Goal: Task Accomplishment & Management: Complete application form

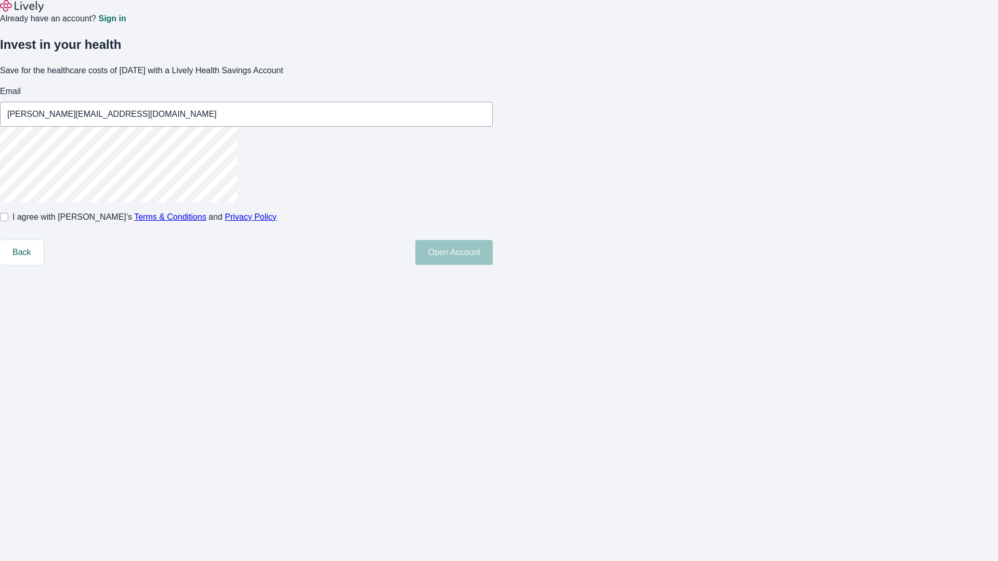
click at [8, 221] on input "I agree with Lively’s Terms & Conditions and Privacy Policy" at bounding box center [4, 217] width 8 height 8
checkbox input "true"
click at [493, 265] on button "Open Account" at bounding box center [453, 252] width 77 height 25
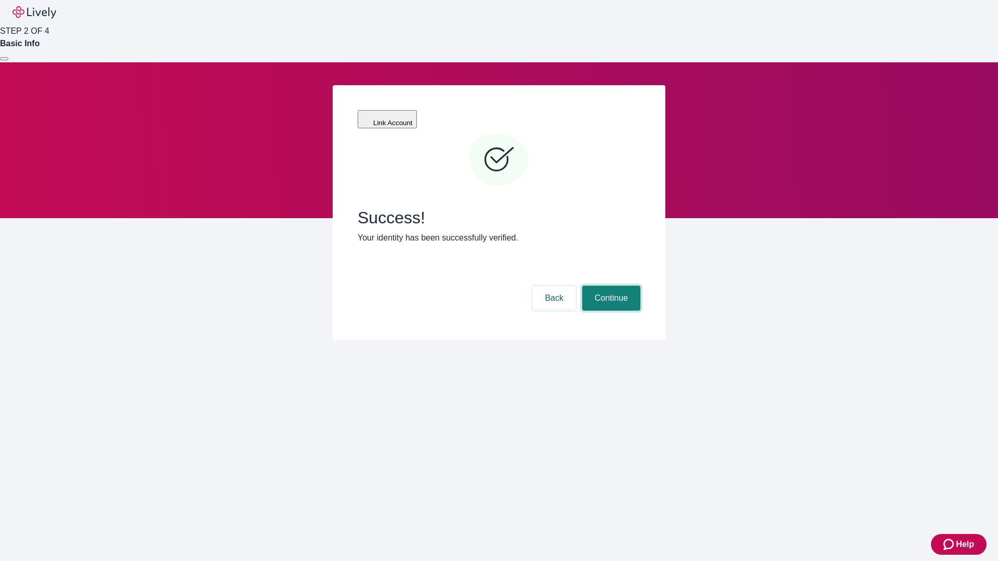
click at [609, 286] on button "Continue" at bounding box center [611, 298] width 58 height 25
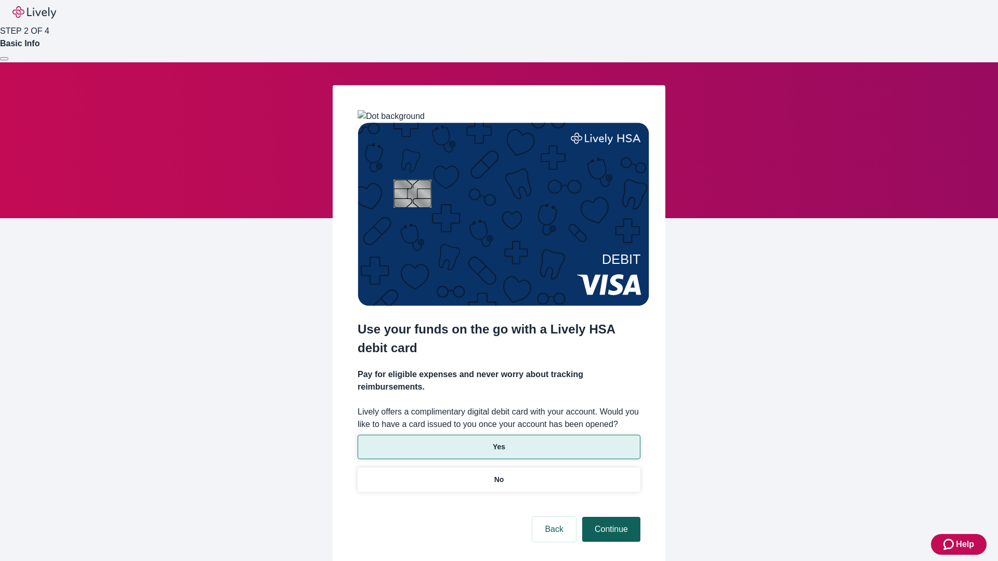
click at [498, 442] on p "Yes" at bounding box center [499, 447] width 12 height 11
click at [609, 517] on button "Continue" at bounding box center [611, 529] width 58 height 25
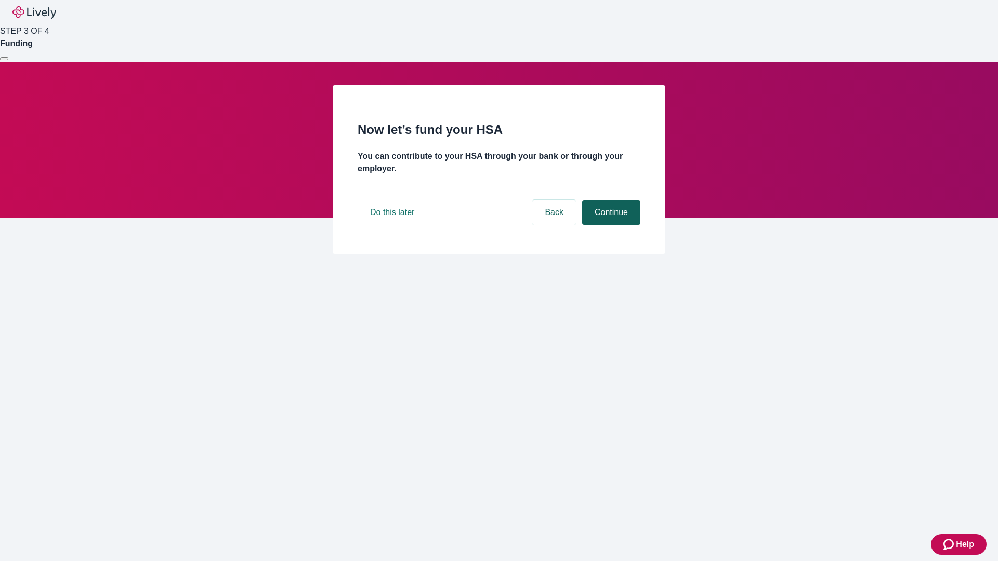
click at [609, 225] on button "Continue" at bounding box center [611, 212] width 58 height 25
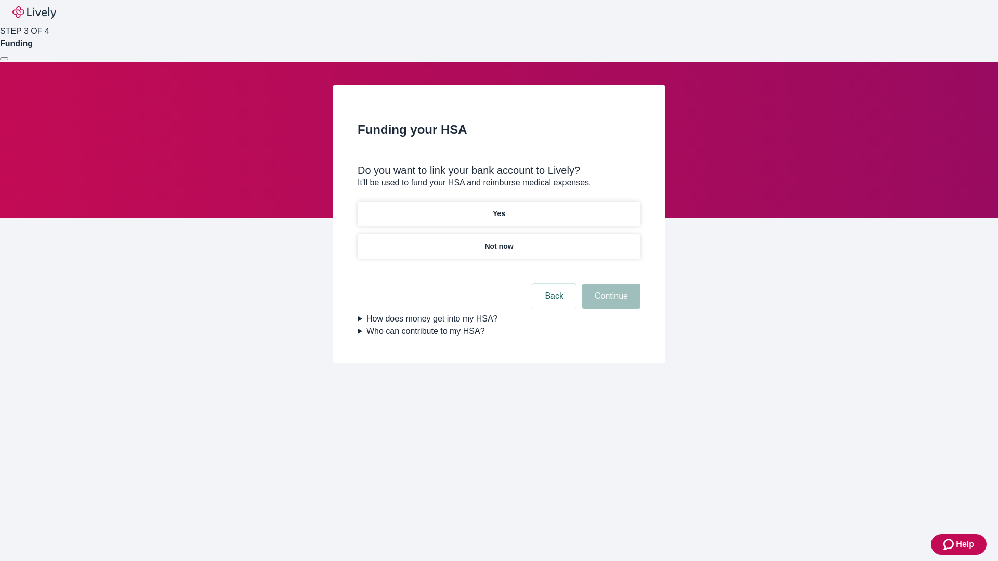
click at [498, 241] on p "Not now" at bounding box center [498, 246] width 29 height 11
click at [609, 302] on button "Continue" at bounding box center [611, 296] width 58 height 25
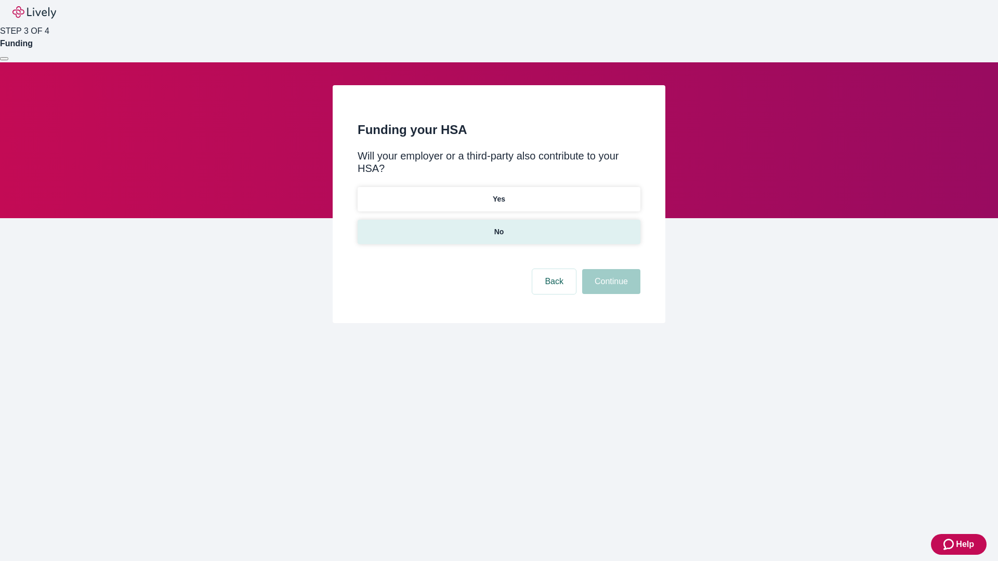
click at [498, 227] on p "No" at bounding box center [499, 232] width 10 height 11
click at [609, 269] on button "Continue" at bounding box center [611, 281] width 58 height 25
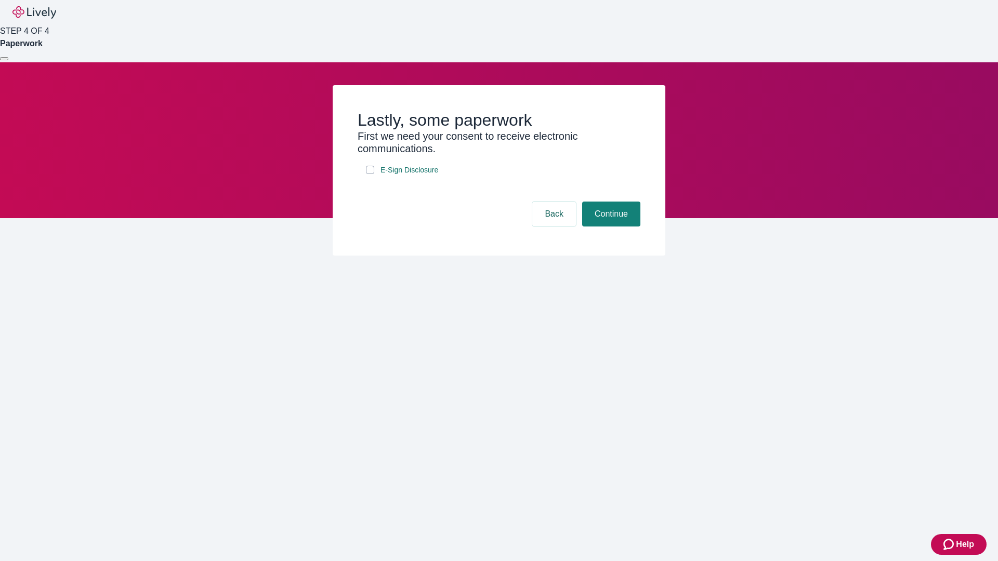
click at [370, 174] on input "E-Sign Disclosure" at bounding box center [370, 170] width 8 height 8
checkbox input "true"
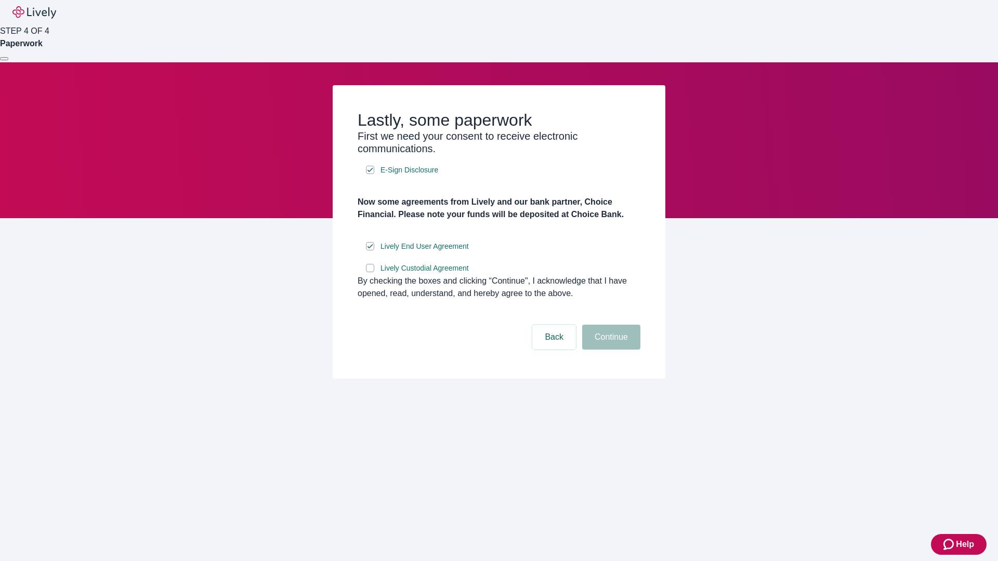
click at [370, 272] on input "Lively Custodial Agreement" at bounding box center [370, 268] width 8 height 8
checkbox input "true"
click at [609, 350] on button "Continue" at bounding box center [611, 337] width 58 height 25
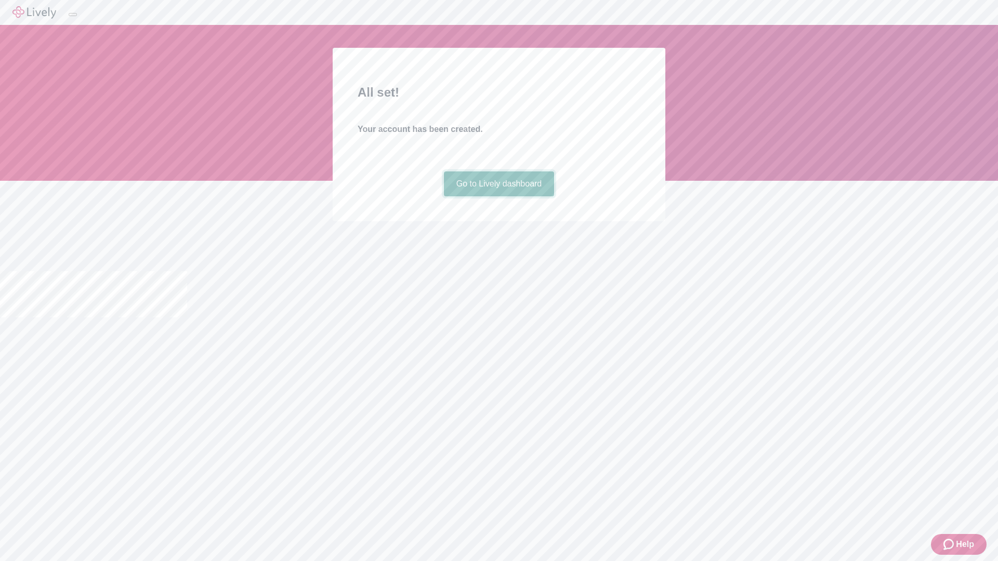
click at [498, 196] on link "Go to Lively dashboard" at bounding box center [499, 183] width 111 height 25
